Goal: Check status: Check status

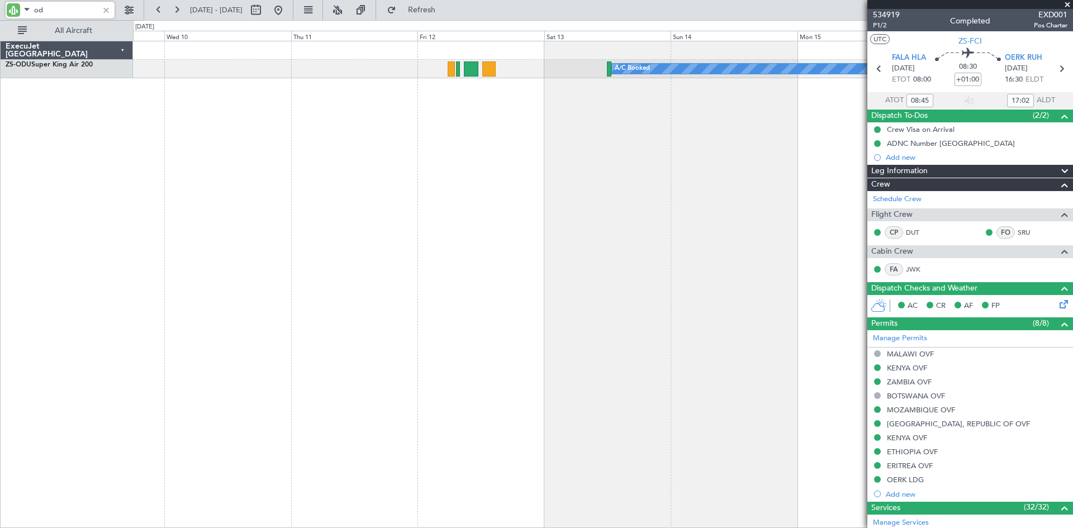
type input "o"
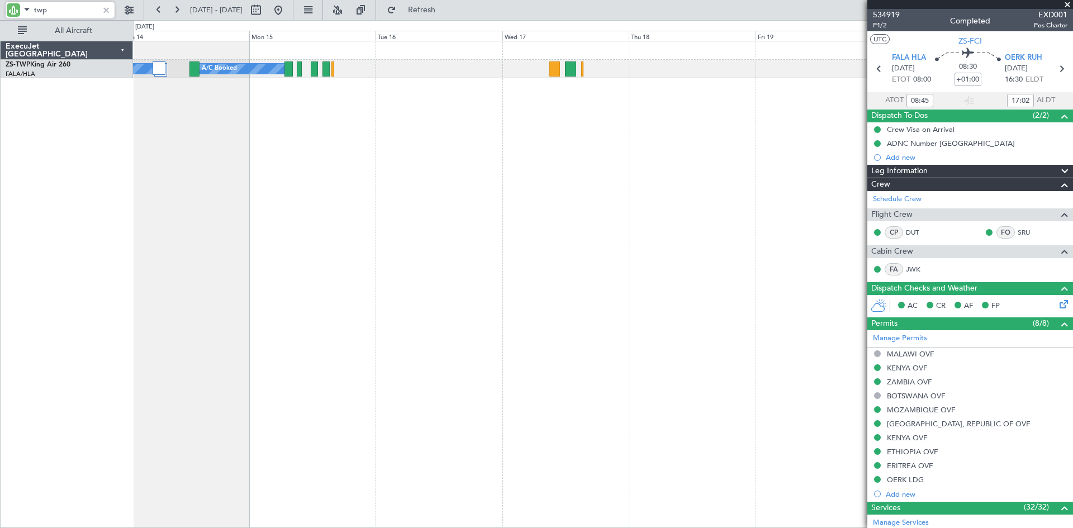
click at [186, 254] on div "A/C Booked A/C Booked A/C Booked" at bounding box center [603, 284] width 940 height 487
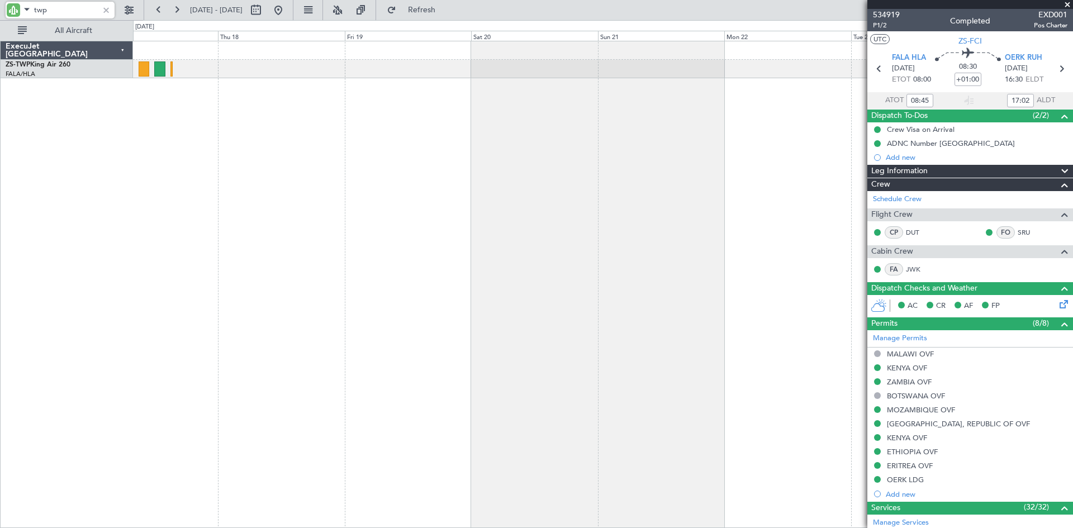
click at [301, 198] on div "A/C Booked" at bounding box center [603, 284] width 940 height 487
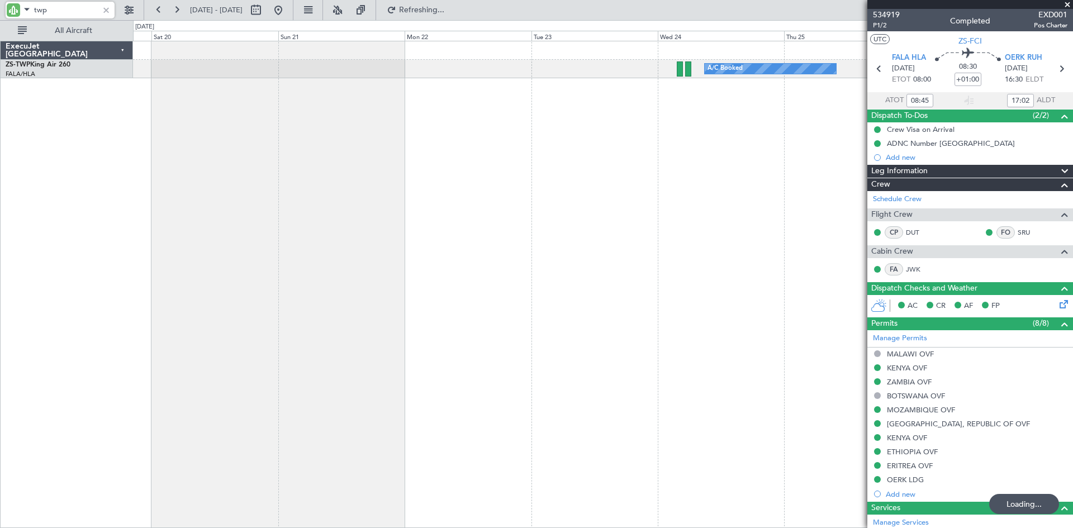
click at [319, 186] on div "A/C Booked" at bounding box center [603, 284] width 940 height 487
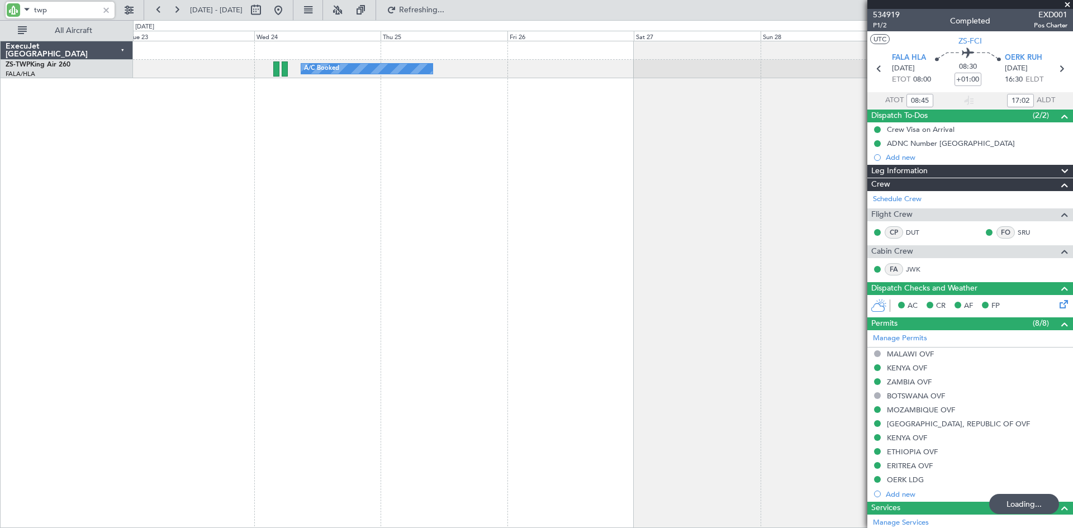
click at [353, 168] on div "A/C Booked" at bounding box center [603, 284] width 940 height 487
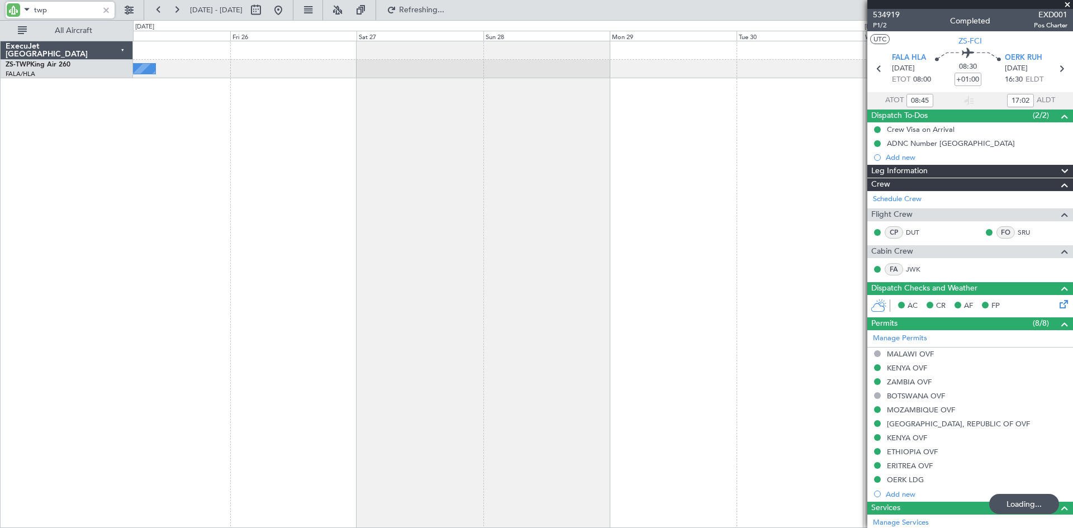
click at [478, 174] on div "A/C Booked A/C Booked" at bounding box center [603, 284] width 940 height 487
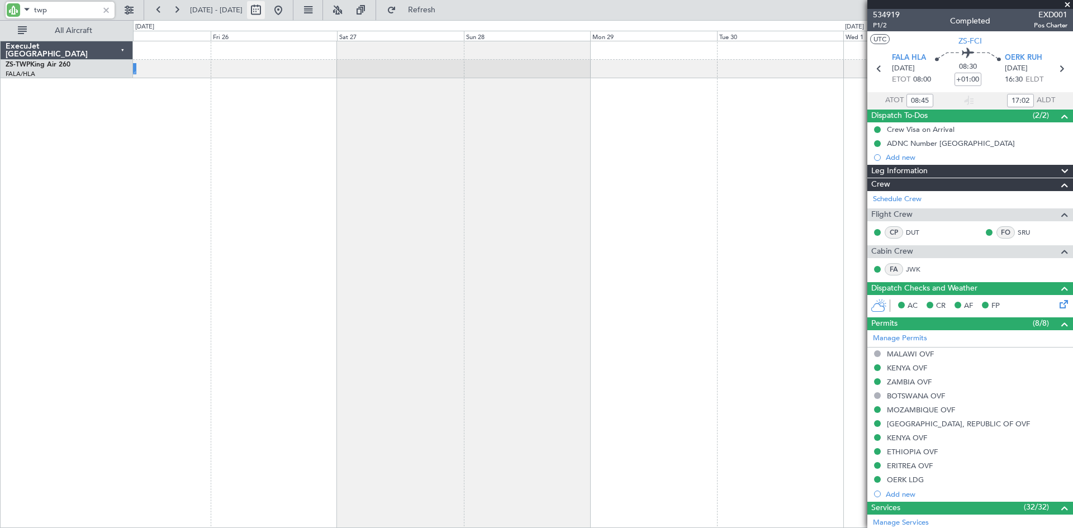
type input "twp"
click at [265, 11] on button at bounding box center [256, 10] width 18 height 18
select select "9"
select select "2025"
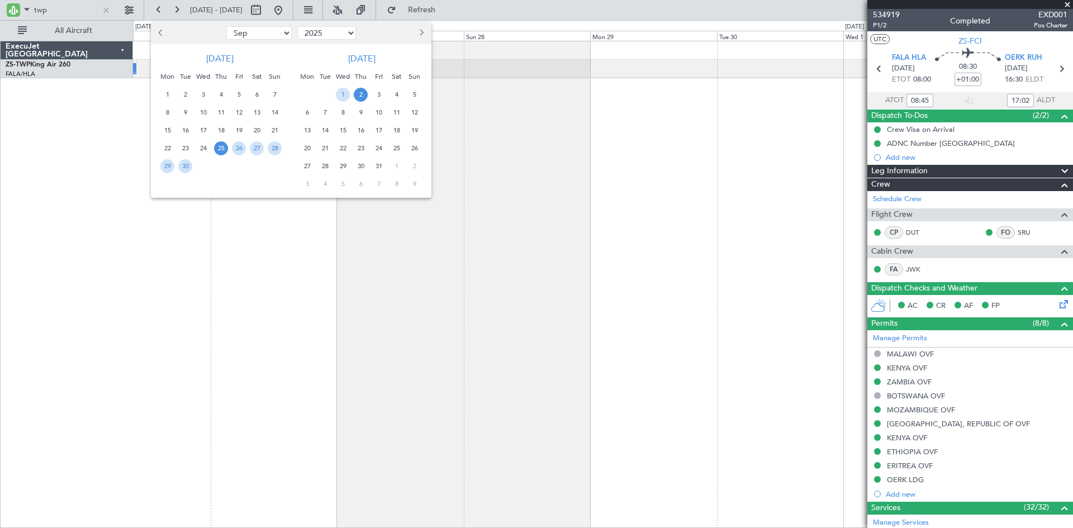
click at [158, 30] on button "Previous month" at bounding box center [161, 33] width 12 height 18
select select "8"
click at [240, 165] on span "29" at bounding box center [239, 166] width 14 height 14
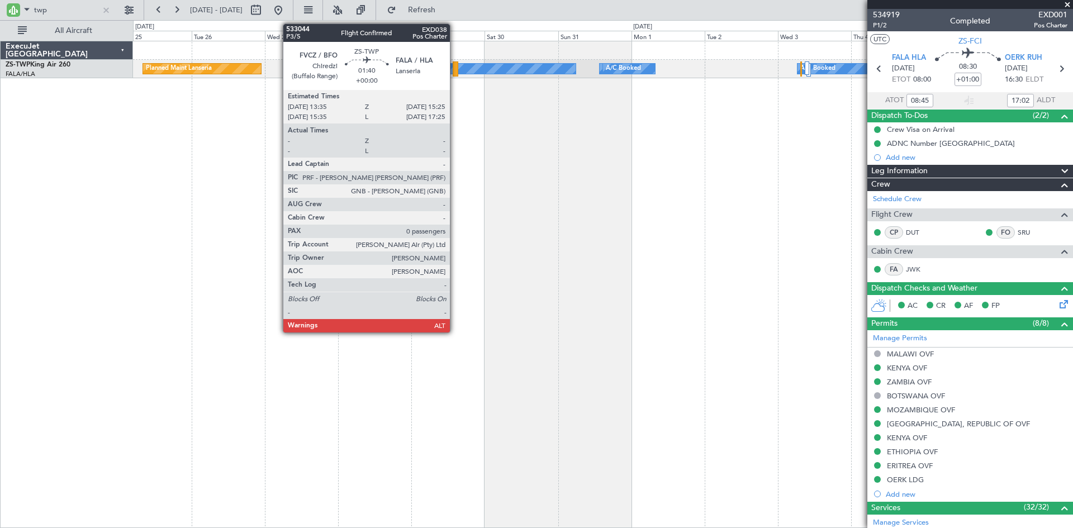
click at [455, 69] on div at bounding box center [456, 68] width 6 height 15
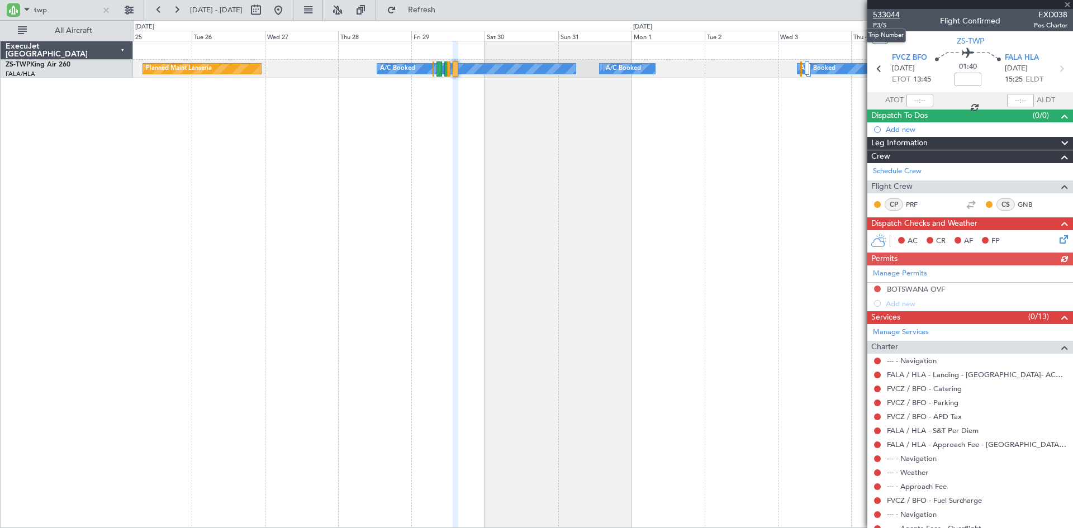
click at [888, 15] on span "533044" at bounding box center [886, 15] width 27 height 12
click at [63, 16] on input "twp" at bounding box center [66, 10] width 64 height 17
type input "t"
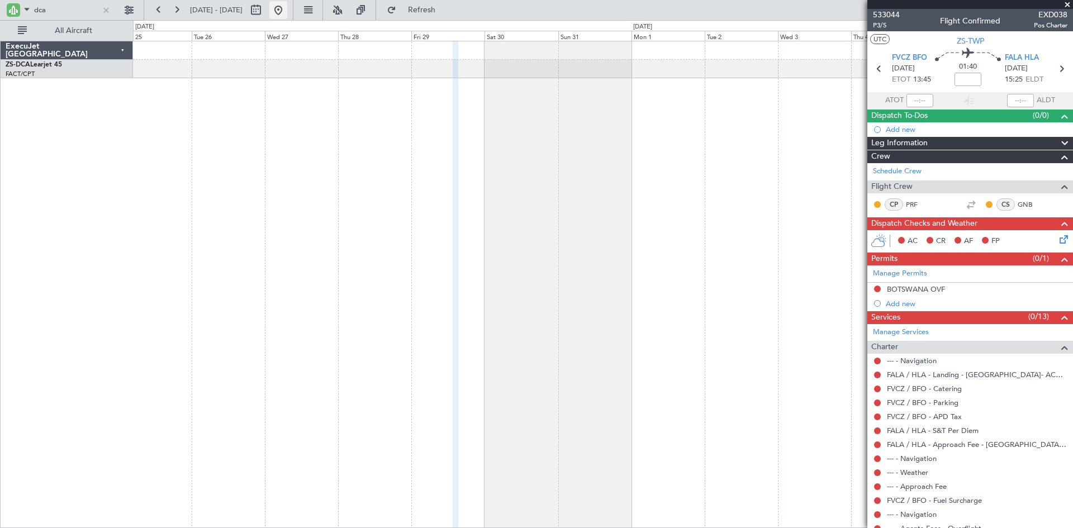
click at [287, 4] on button at bounding box center [278, 10] width 18 height 18
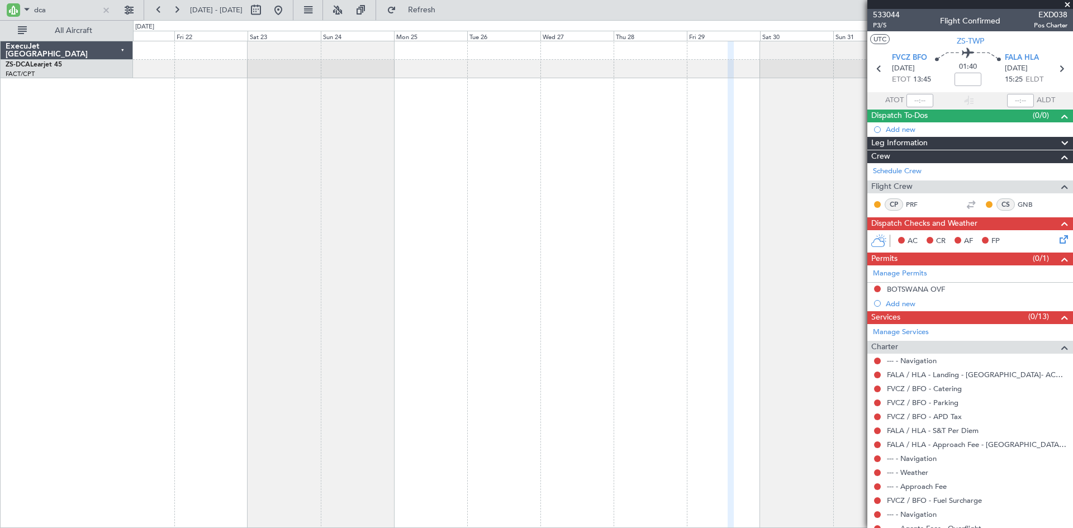
click at [89, 248] on div "ExecuJet [GEOGRAPHIC_DATA] ZS-DCA Learjet 45 FACT/CPT [GEOGRAPHIC_DATA] Intl. 0…" at bounding box center [536, 274] width 1073 height 508
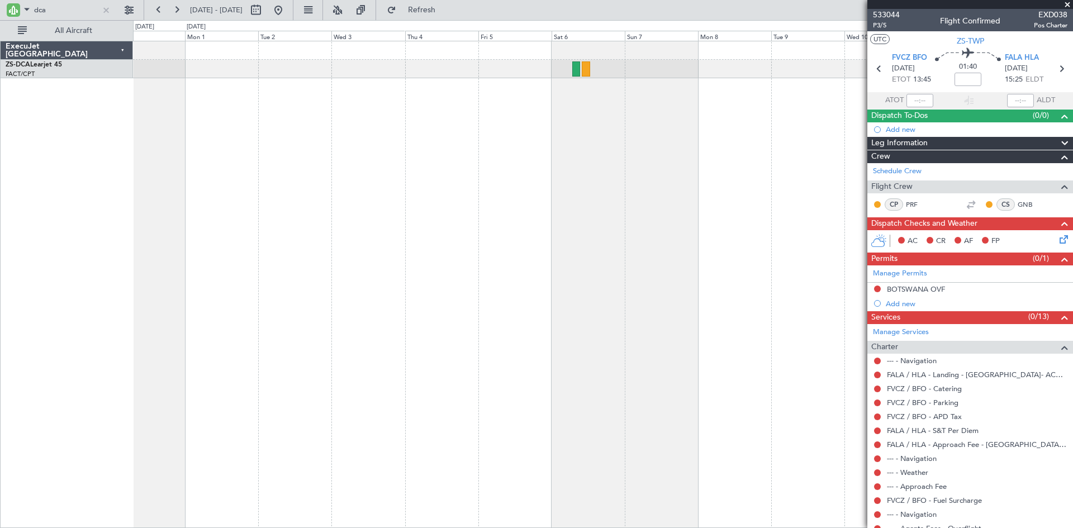
click at [108, 277] on div "ExecuJet [GEOGRAPHIC_DATA] ZS-DCA Learjet 45 FACT/CPT [GEOGRAPHIC_DATA] Intl. 0…" at bounding box center [536, 274] width 1073 height 508
click at [63, 11] on input "dca" at bounding box center [66, 10] width 64 height 17
type input "d"
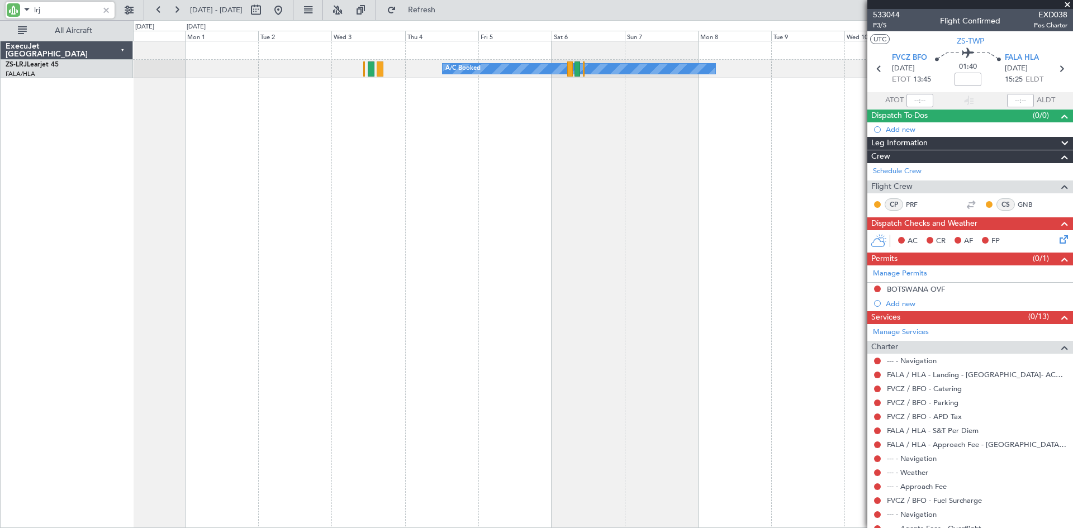
type input "lrj"
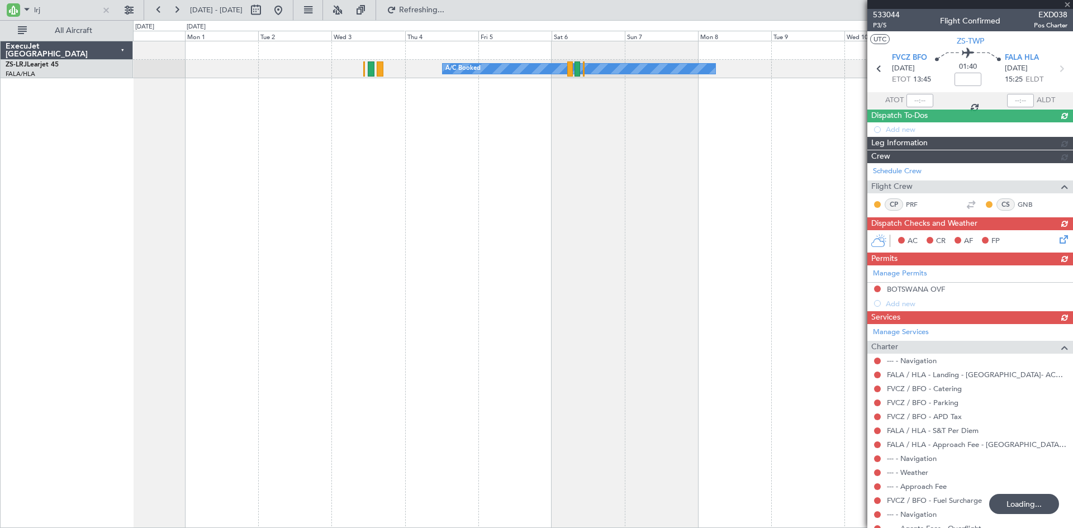
type input "2"
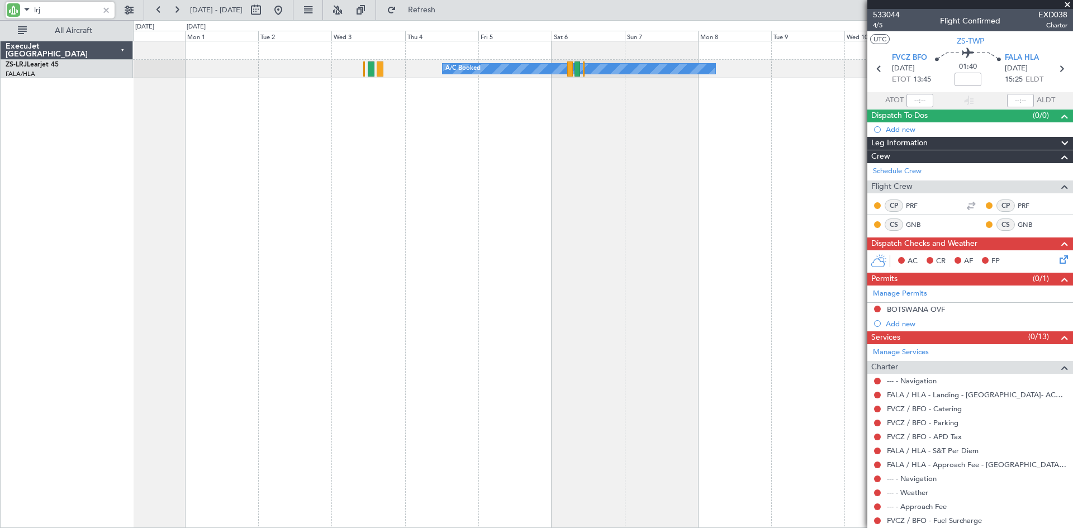
click at [60, 8] on input "lrj" at bounding box center [66, 10] width 64 height 17
type input "l"
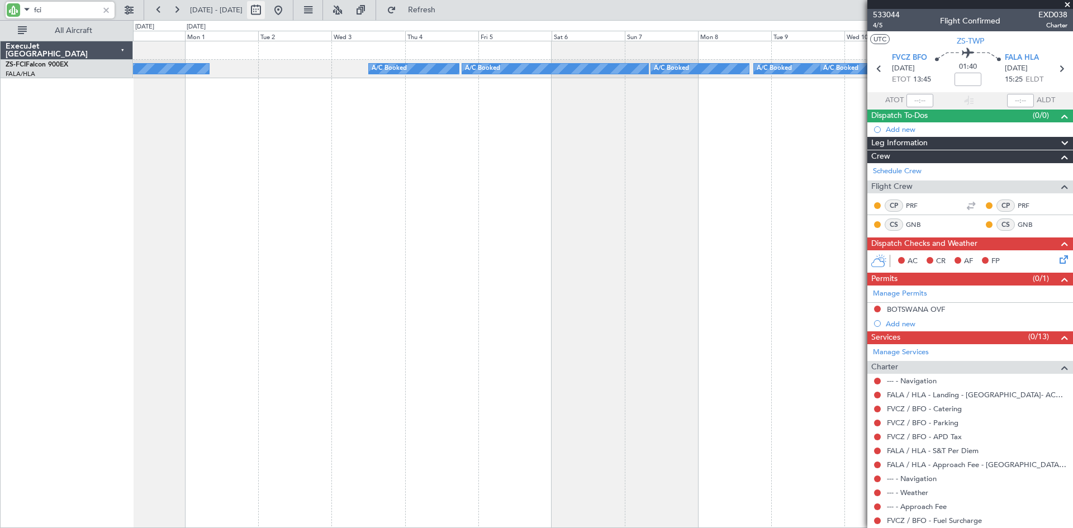
type input "fci"
click at [265, 9] on button at bounding box center [256, 10] width 18 height 18
select select "8"
select select "2025"
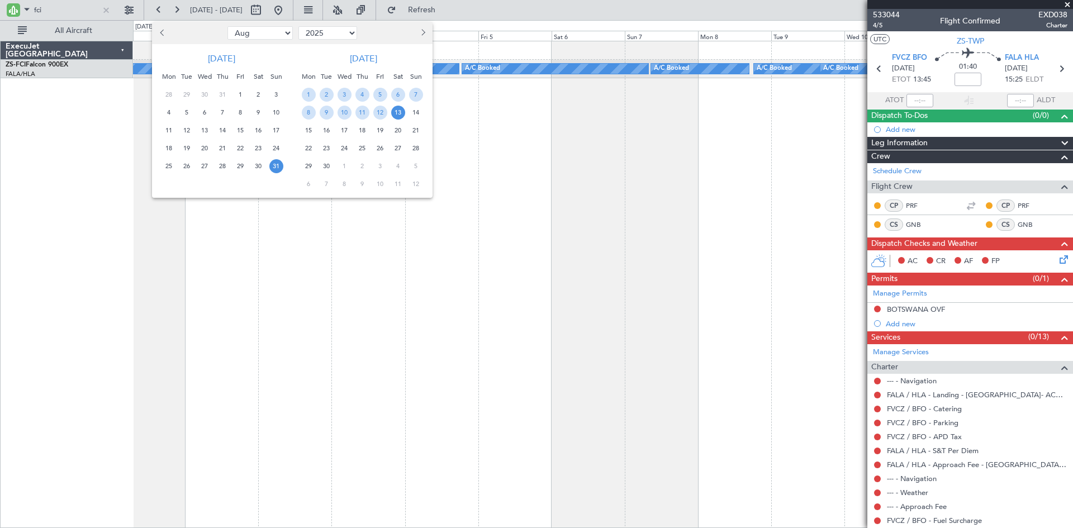
click at [162, 32] on span "Previous month" at bounding box center [163, 32] width 7 height 7
click at [164, 33] on span "Previous month" at bounding box center [163, 32] width 7 height 7
select select "5"
click at [222, 112] on span "8" at bounding box center [223, 113] width 14 height 14
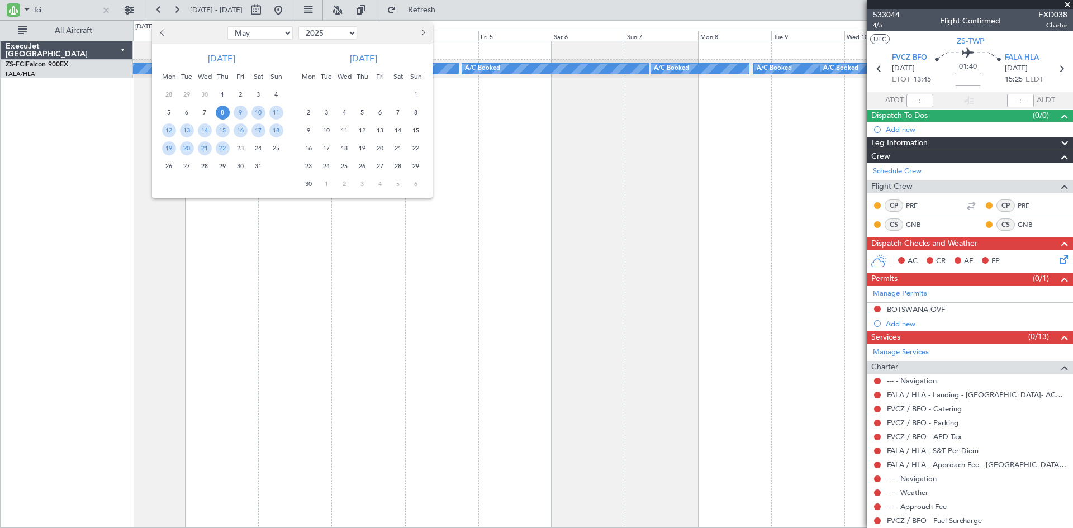
click at [222, 112] on span "8" at bounding box center [223, 113] width 14 height 14
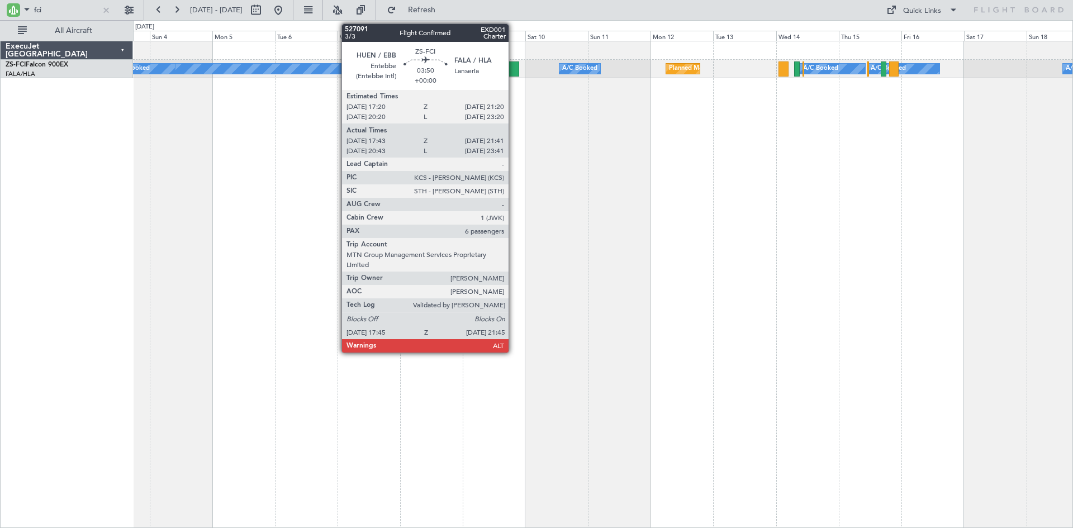
click at [514, 68] on div at bounding box center [514, 68] width 11 height 15
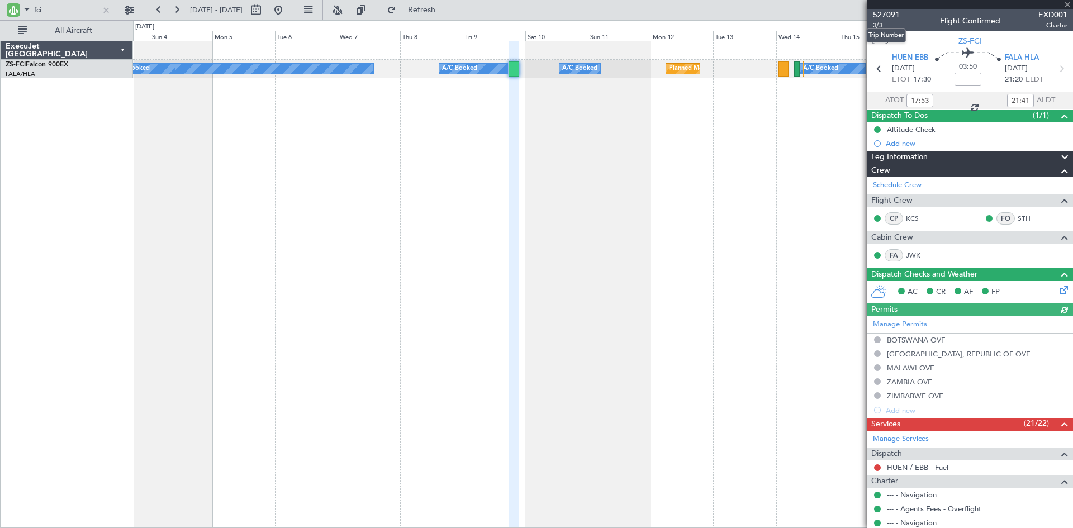
click at [888, 12] on span "527091" at bounding box center [886, 15] width 27 height 12
click at [72, 12] on input "fci" at bounding box center [66, 10] width 64 height 17
type input "f"
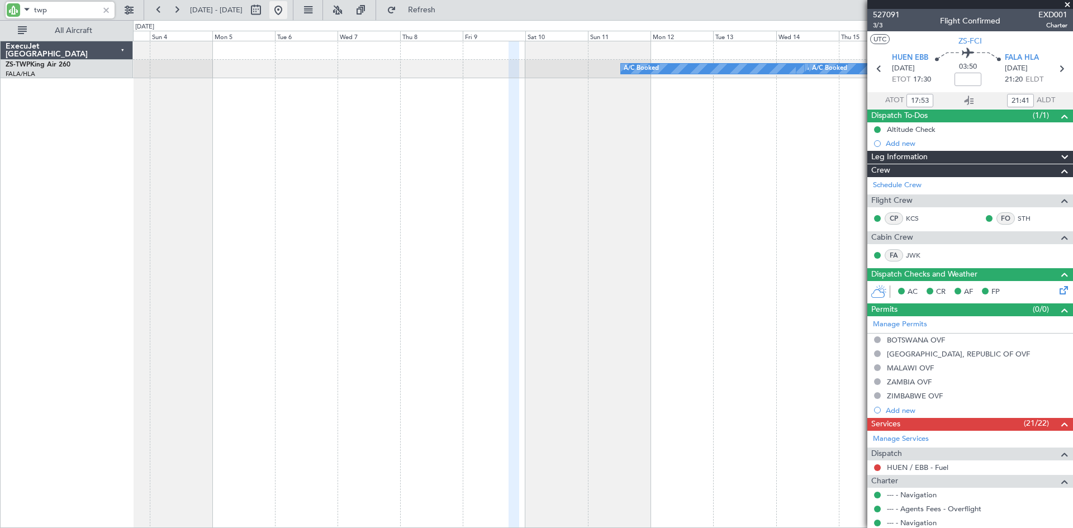
type input "twp"
click at [287, 8] on button at bounding box center [278, 10] width 18 height 18
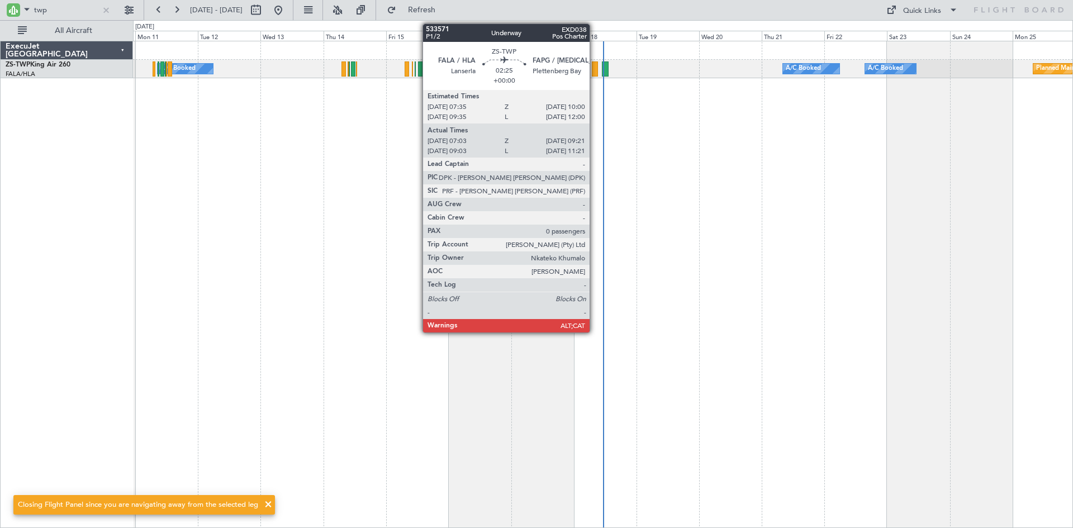
click at [595, 71] on div at bounding box center [595, 68] width 6 height 15
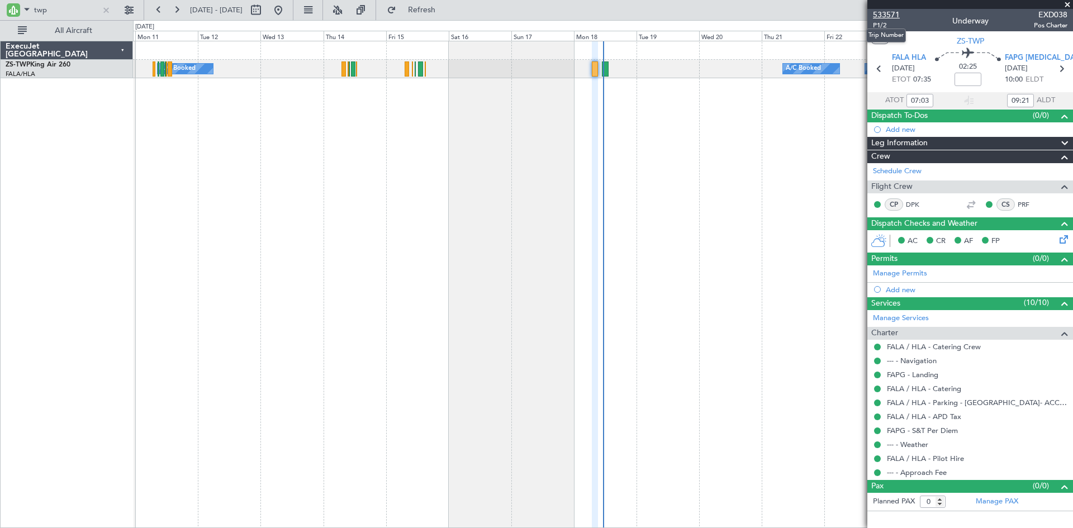
click at [893, 13] on span "533571" at bounding box center [886, 15] width 27 height 12
